Goal: Task Accomplishment & Management: Use online tool/utility

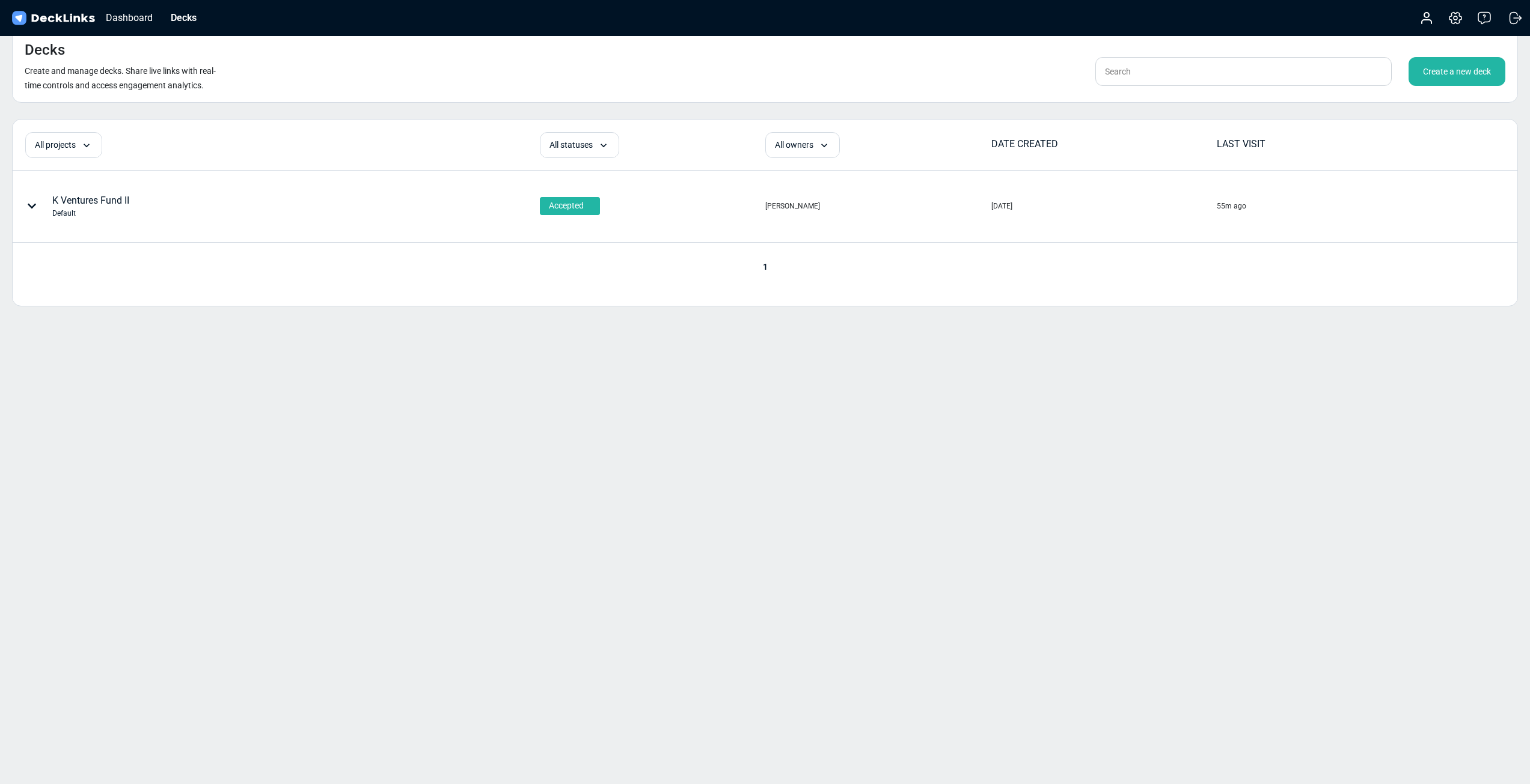
click at [987, 210] on div "[PERSON_NAME]" at bounding box center [878, 206] width 224 height 71
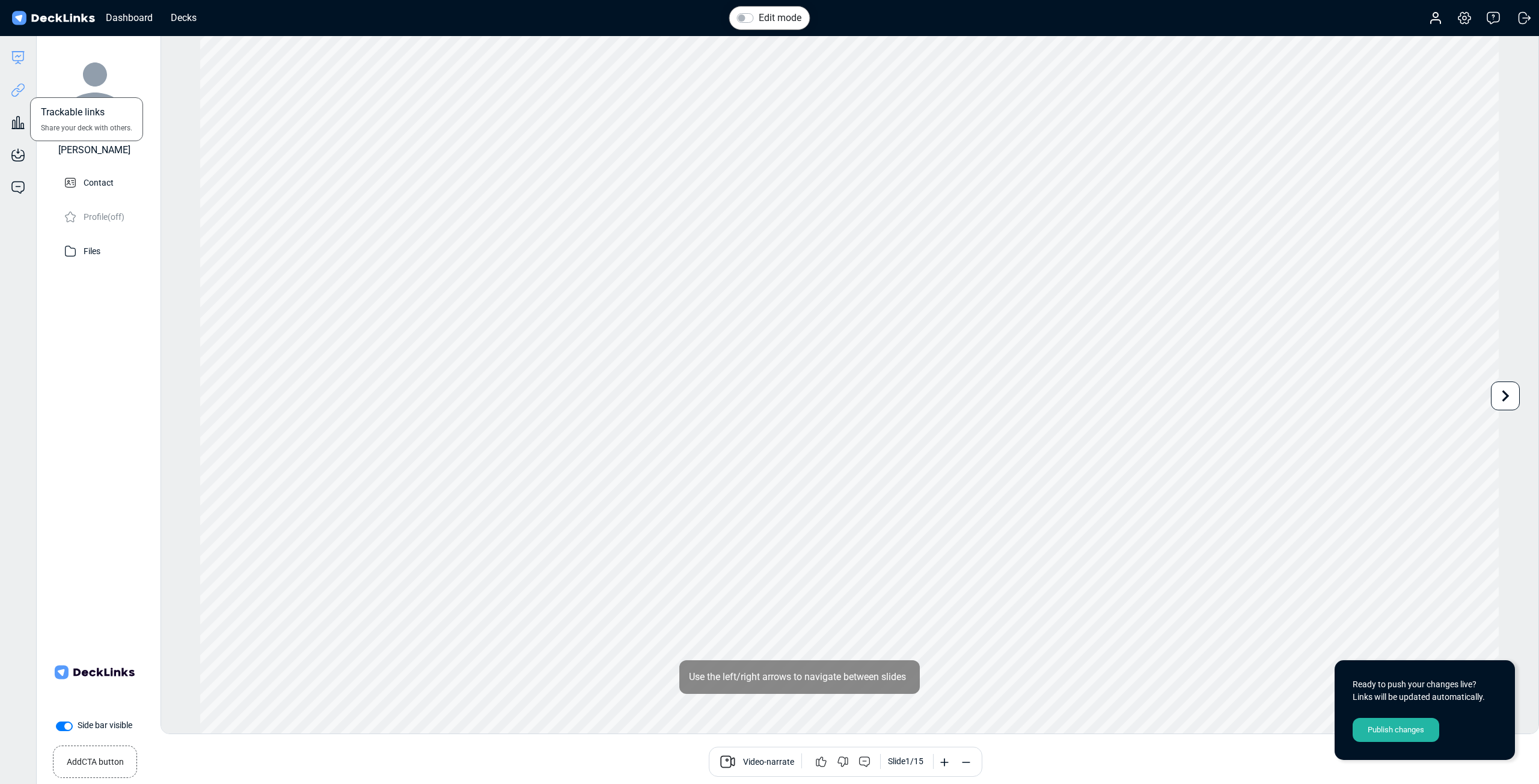
click at [14, 89] on icon at bounding box center [18, 90] width 15 height 15
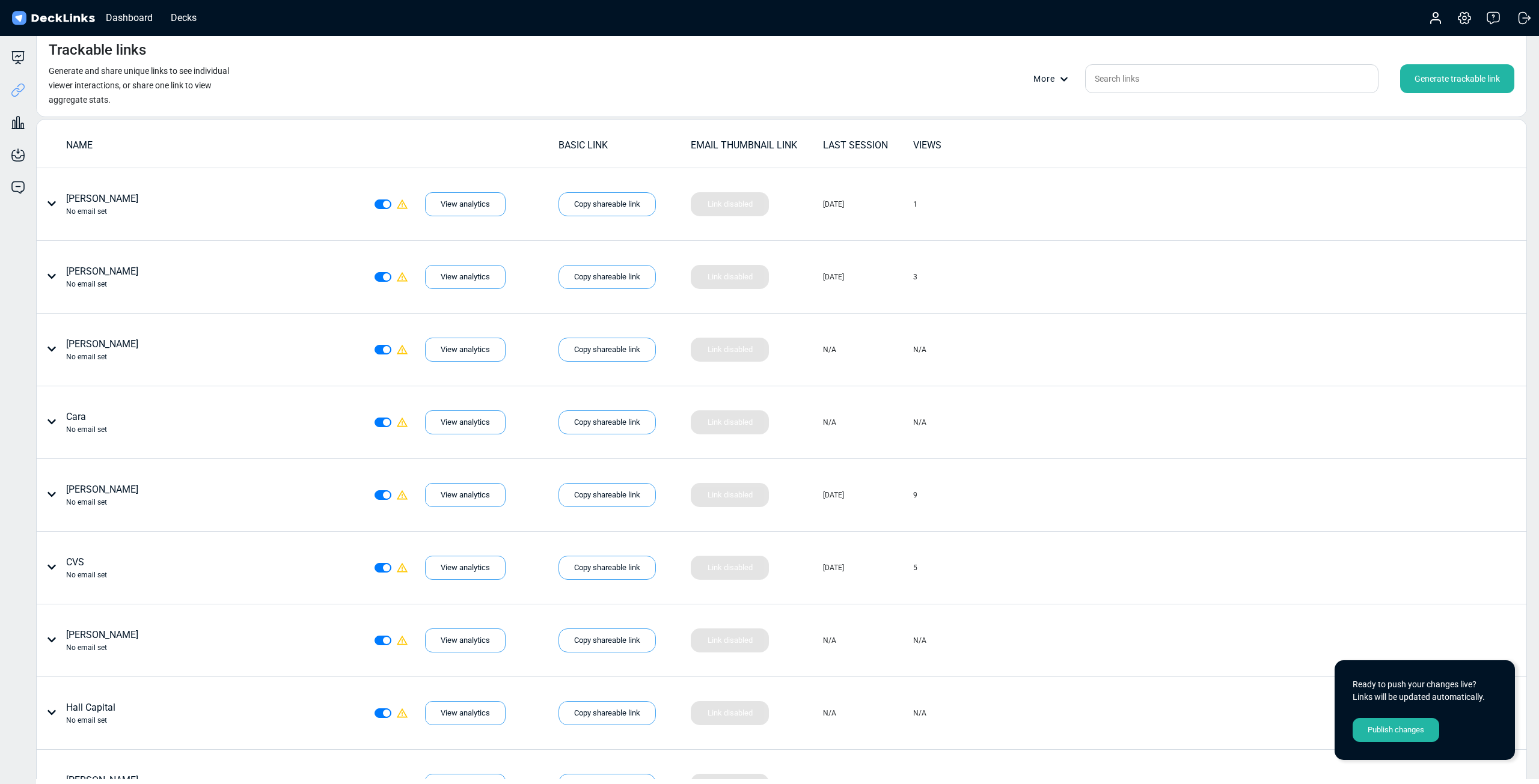
click at [1442, 80] on div "Generate trackable link" at bounding box center [1457, 78] width 114 height 29
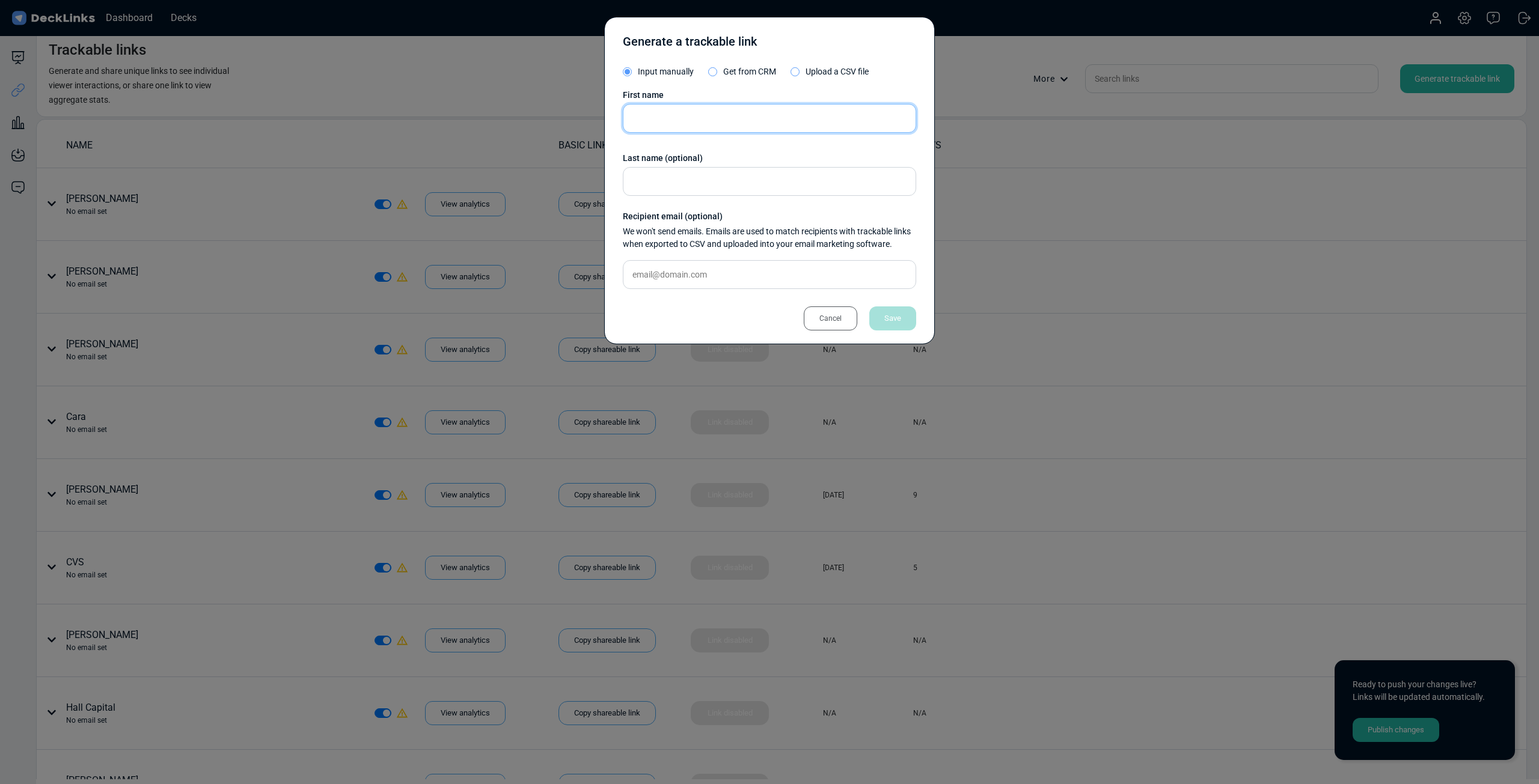
click at [734, 118] on input "text" at bounding box center [770, 118] width 293 height 29
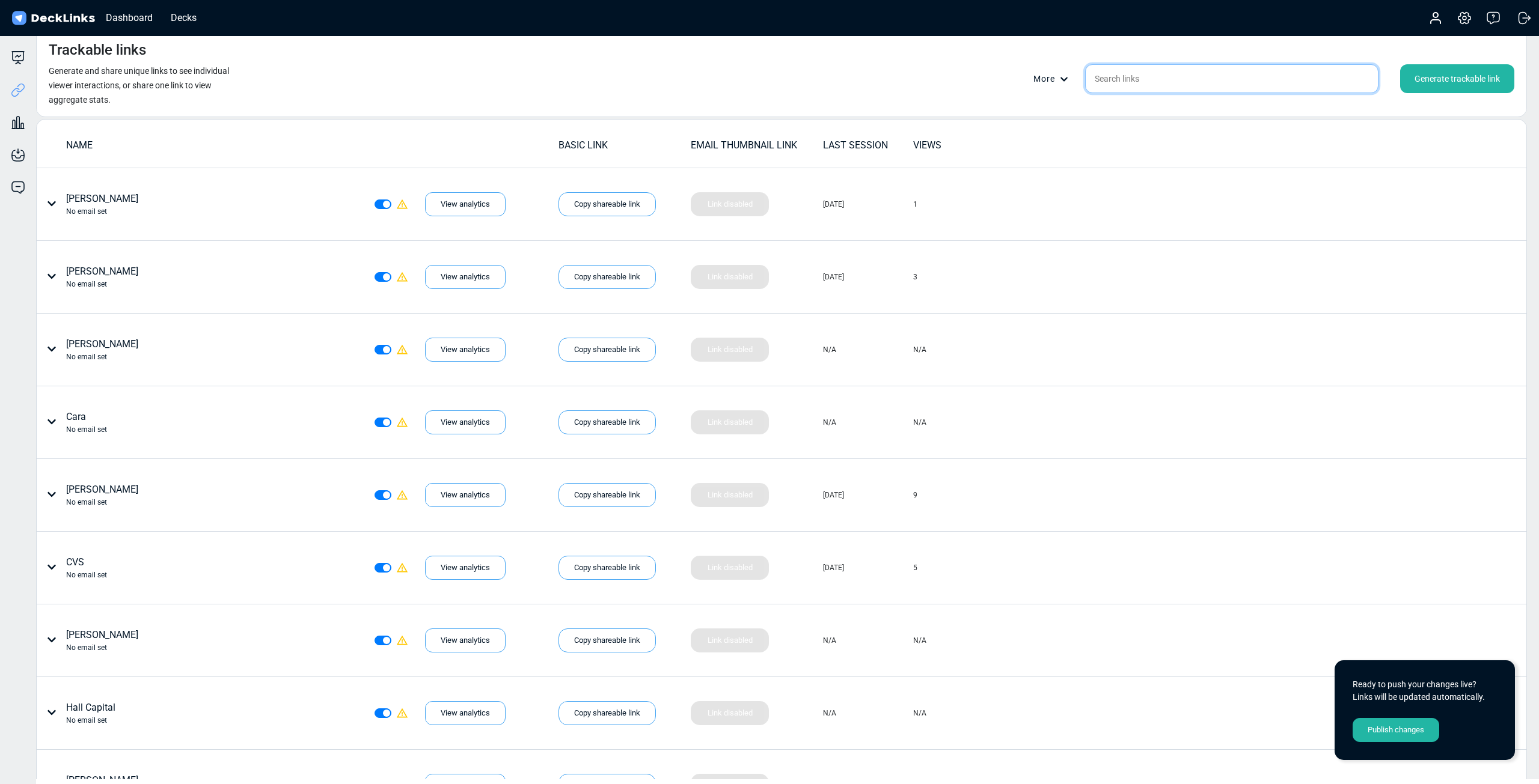
click at [1172, 86] on input "text" at bounding box center [1232, 78] width 293 height 29
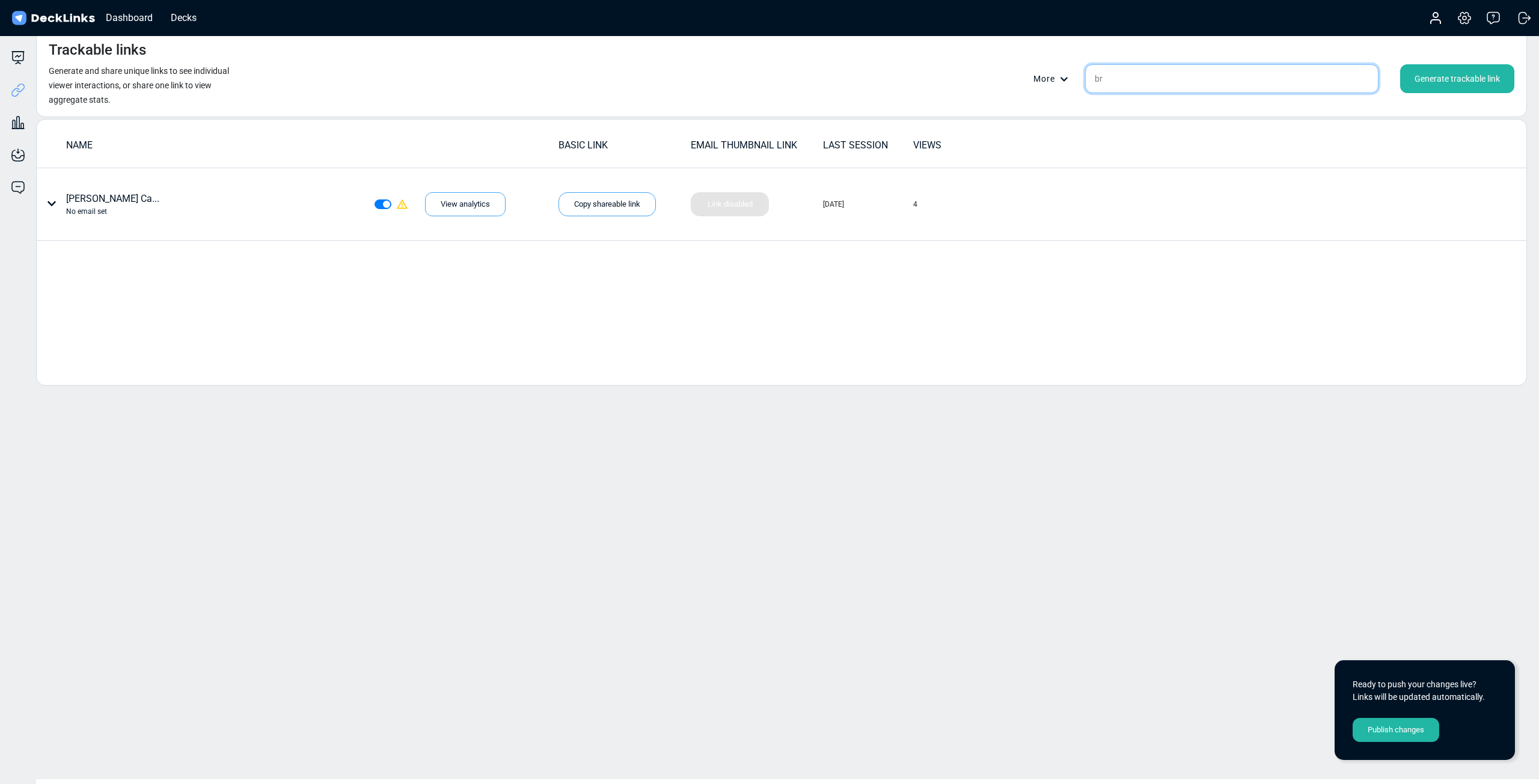
type input "b"
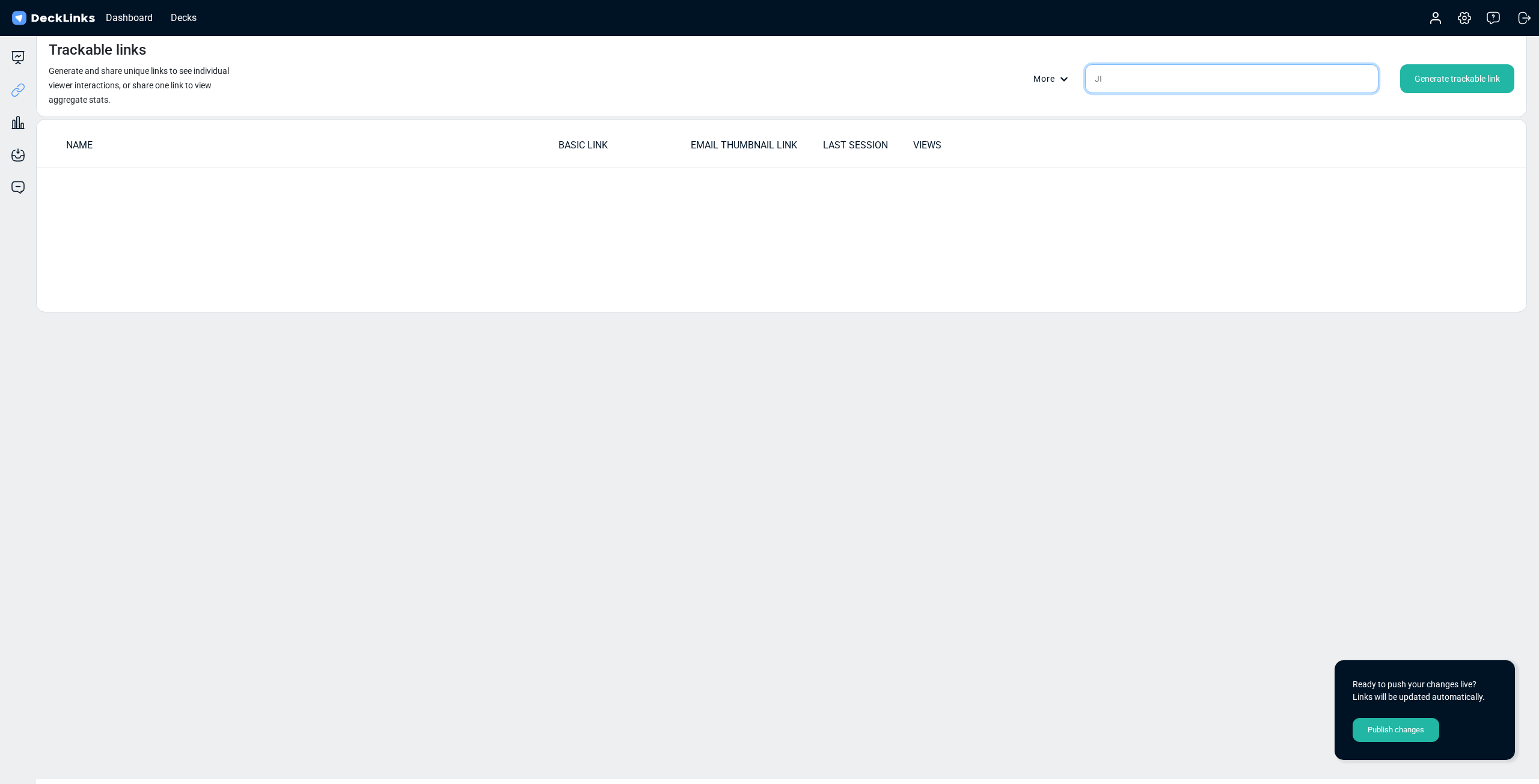
type input "J"
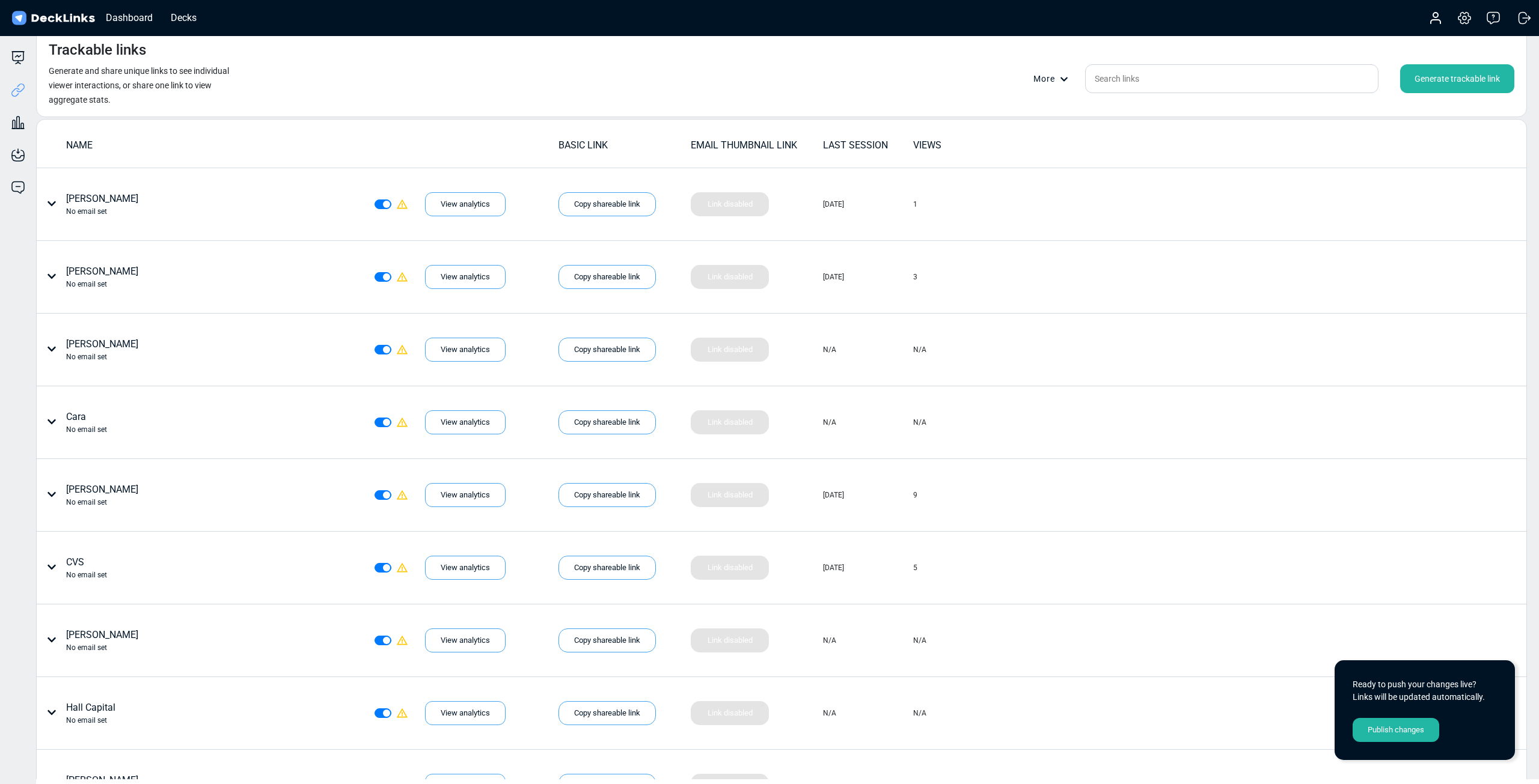
click at [1435, 92] on div "Generate trackable link" at bounding box center [1457, 78] width 114 height 29
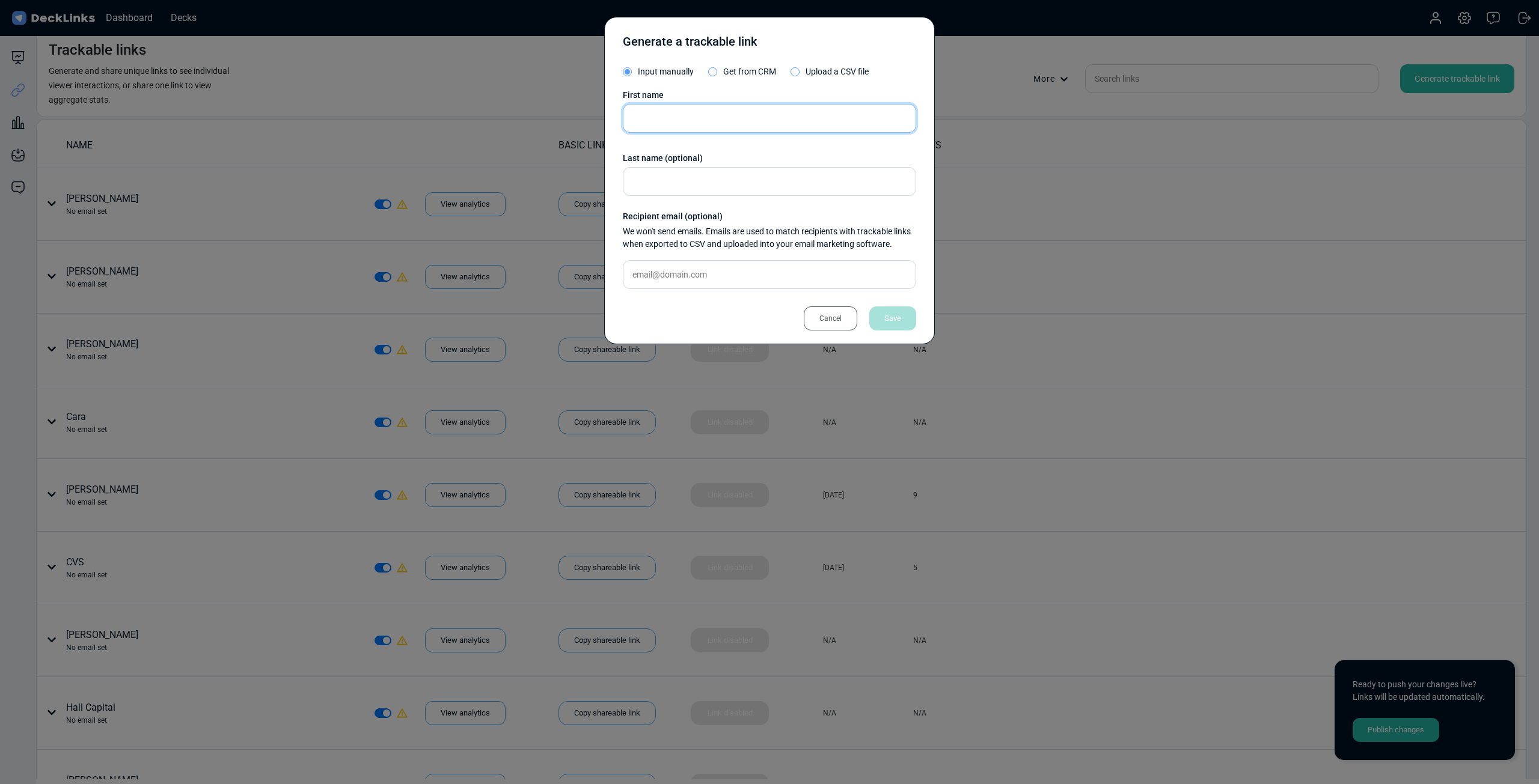
click at [682, 120] on input "text" at bounding box center [770, 118] width 293 height 29
type input "JIMCO"
click at [907, 307] on div "Save" at bounding box center [893, 319] width 47 height 24
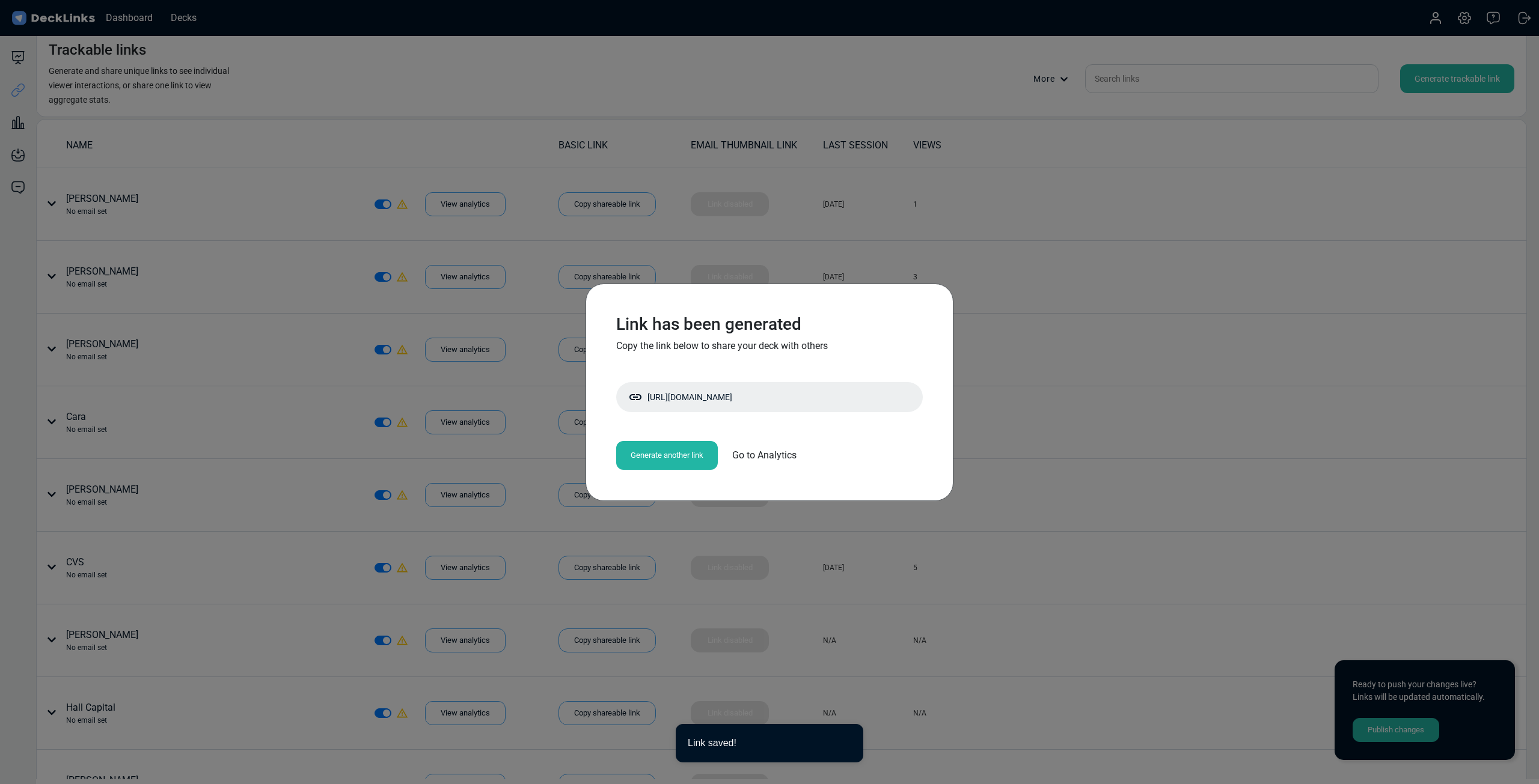
drag, startPoint x: 789, startPoint y: 408, endPoint x: 505, endPoint y: 198, distance: 353.2
click at [0, 0] on div "Copy shareable link" at bounding box center [0, 0] width 0 height 0
